Goal: Task Accomplishment & Management: Use online tool/utility

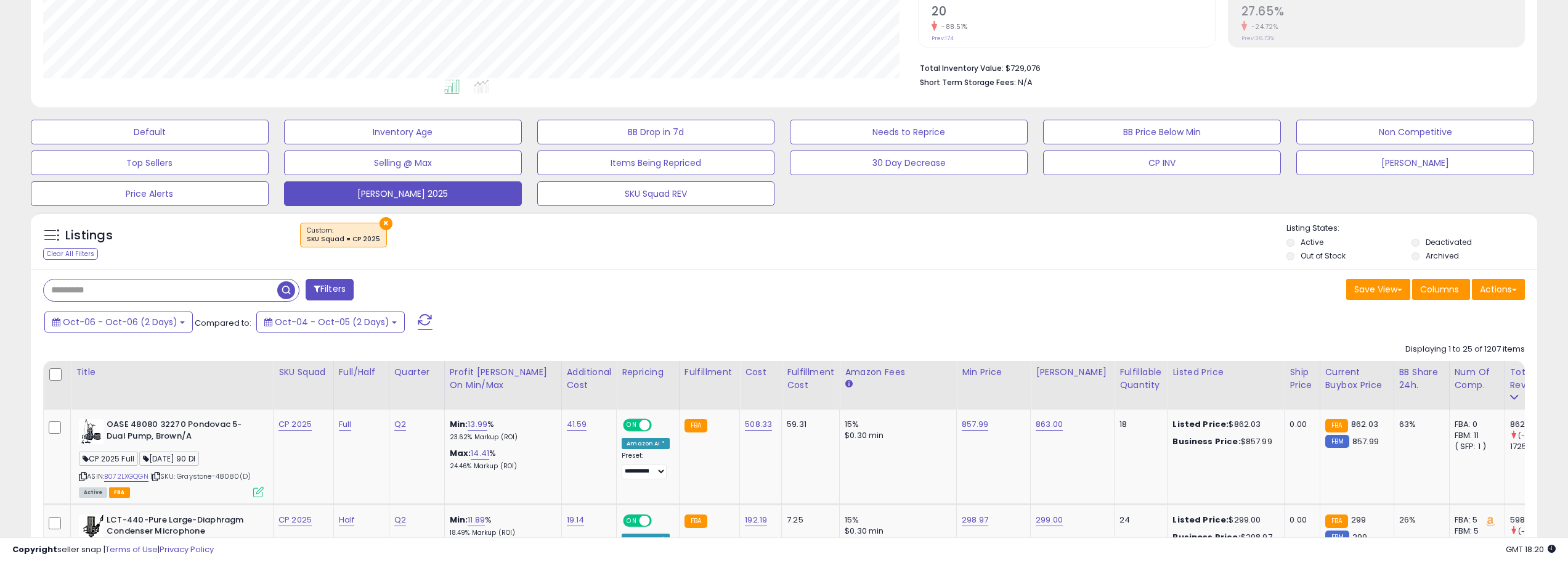
scroll to position [246, 0]
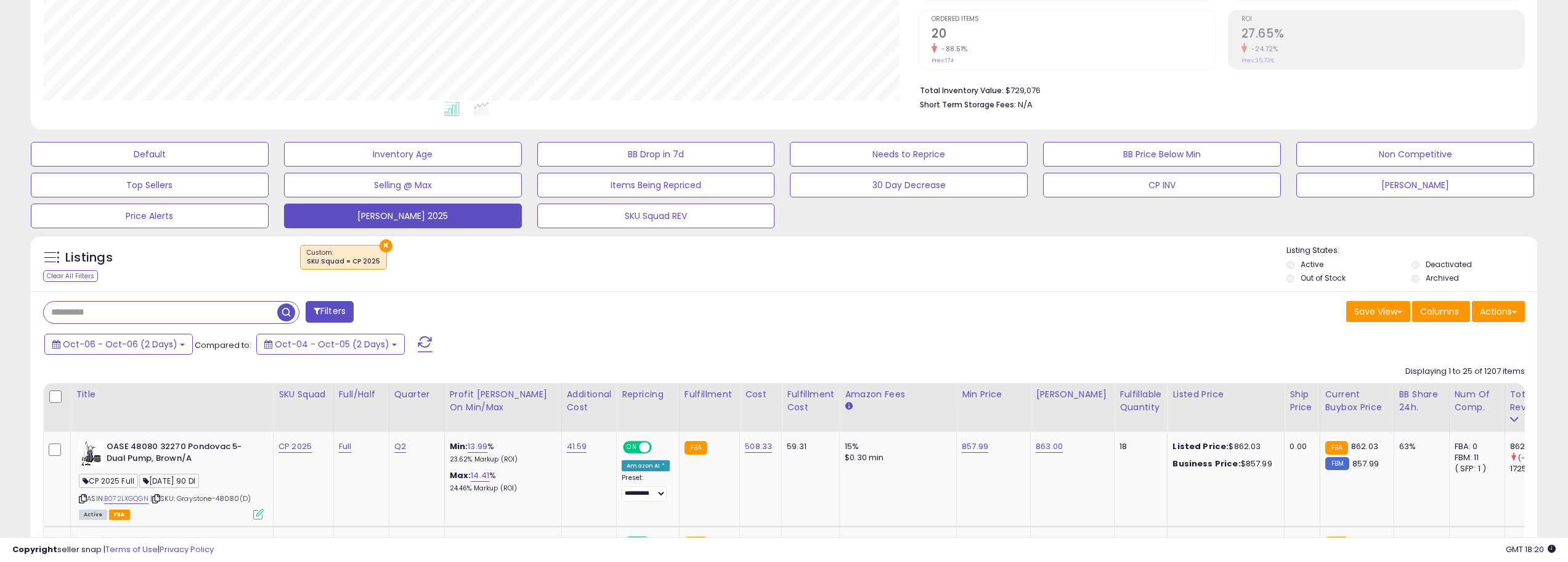
click at [418, 347] on span at bounding box center [425, 344] width 15 height 16
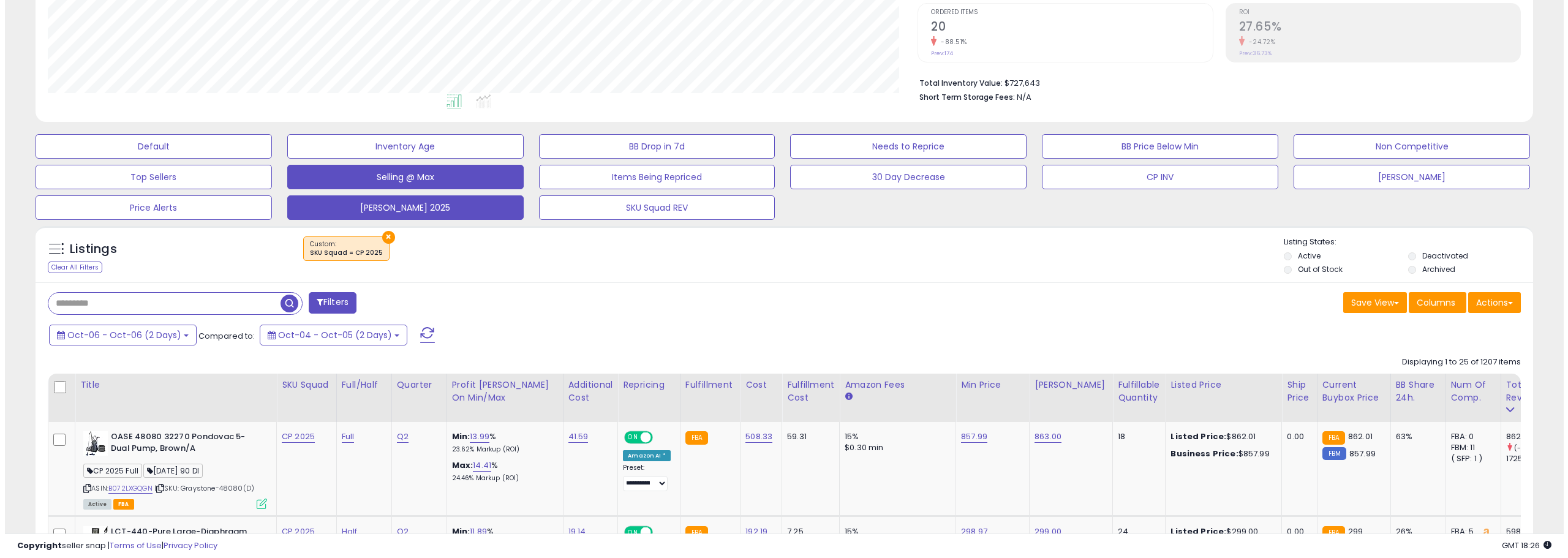
scroll to position [232, 0]
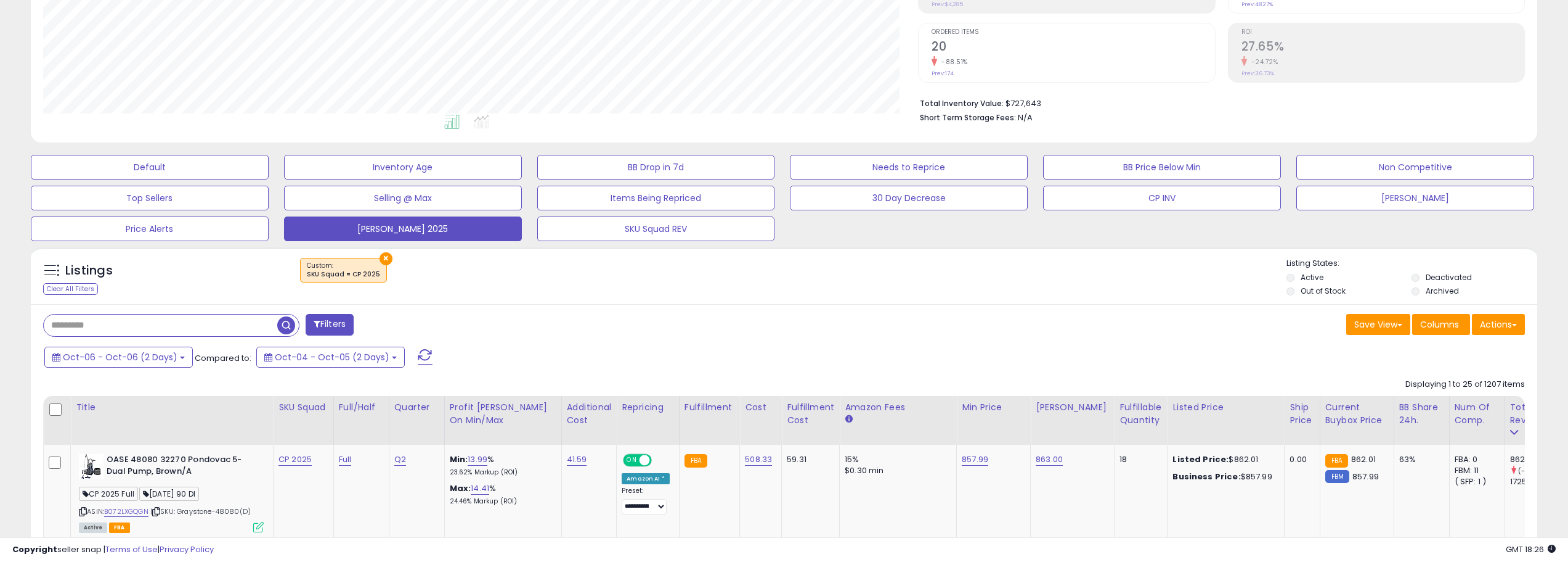
click at [418, 352] on span at bounding box center [425, 357] width 15 height 16
click at [418, 354] on span at bounding box center [425, 357] width 15 height 16
click at [421, 352] on span at bounding box center [425, 357] width 15 height 16
click at [418, 352] on span at bounding box center [425, 357] width 15 height 16
click at [410, 358] on button at bounding box center [425, 357] width 31 height 24
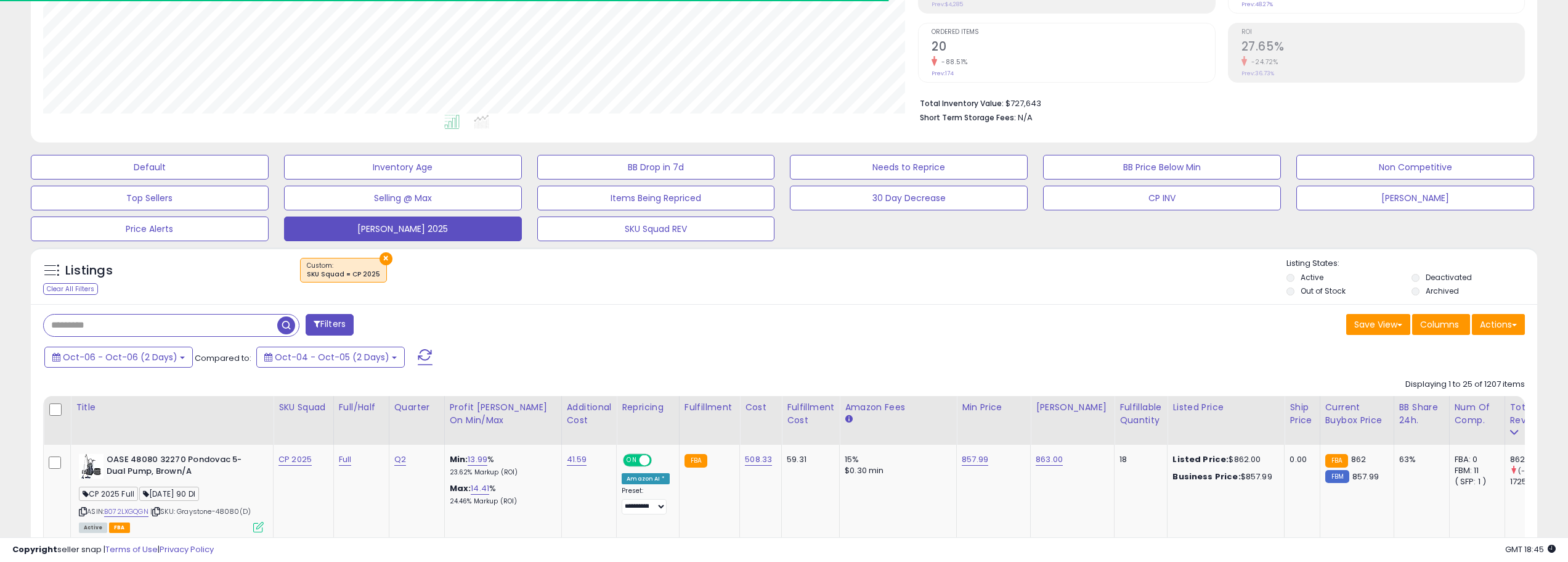
scroll to position [253, 875]
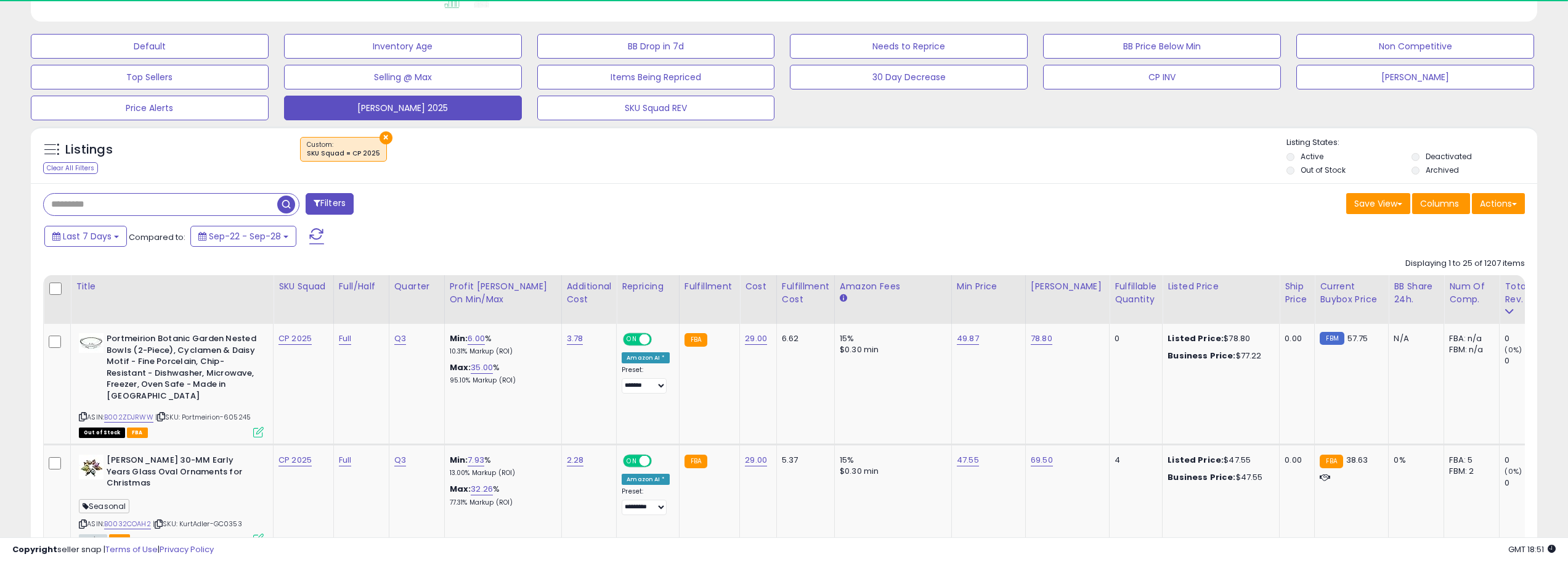
scroll to position [357, 0]
